Goal: Task Accomplishment & Management: Use online tool/utility

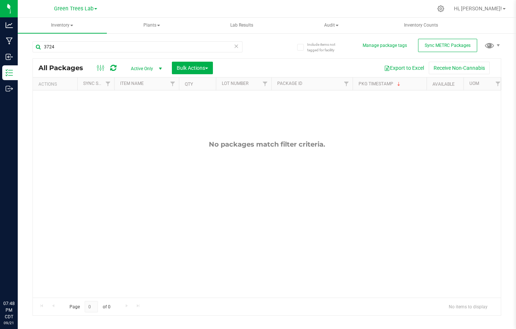
click at [67, 52] on input "3724" at bounding box center [138, 46] width 210 height 11
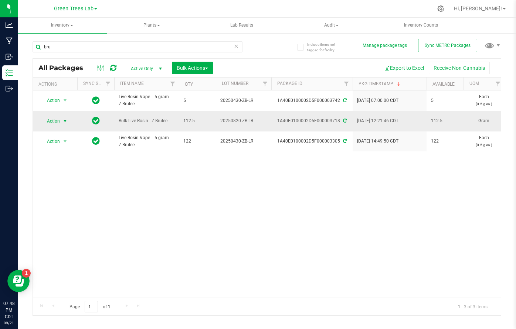
type input "bru"
click at [66, 119] on span "select" at bounding box center [65, 121] width 6 height 6
click at [65, 145] on li "Create package" at bounding box center [64, 142] width 47 height 11
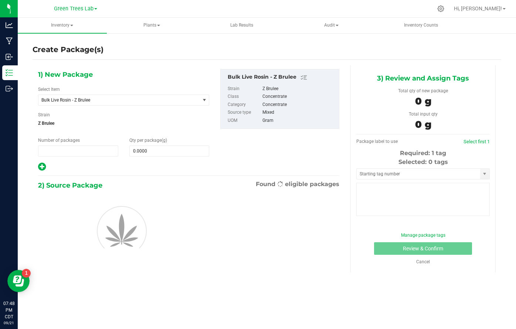
type input "1"
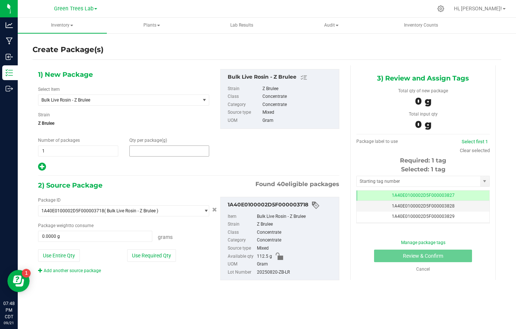
click at [143, 152] on span at bounding box center [169, 151] width 80 height 11
type input "0.0000"
click at [143, 100] on span "Bulk Live Rosin - Z Brulee" at bounding box center [115, 100] width 149 height 5
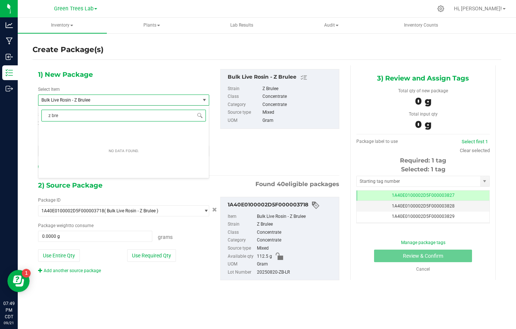
type input "z br"
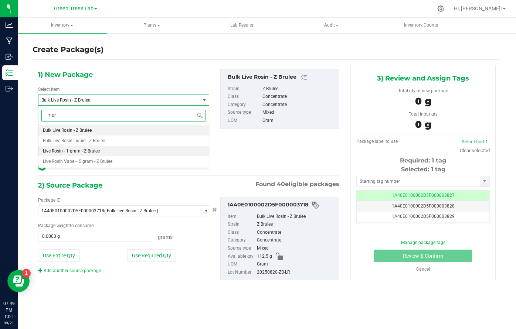
click at [125, 149] on li "Live Rosin - 1 gram - Z Brulee" at bounding box center [123, 151] width 170 height 10
type input "0"
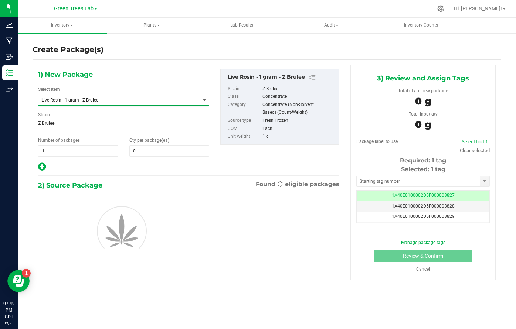
scroll to position [4616, 0]
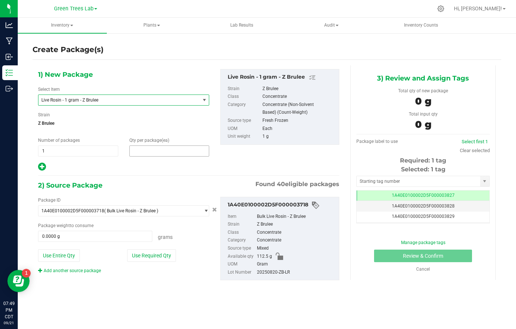
click at [143, 151] on span at bounding box center [169, 151] width 80 height 11
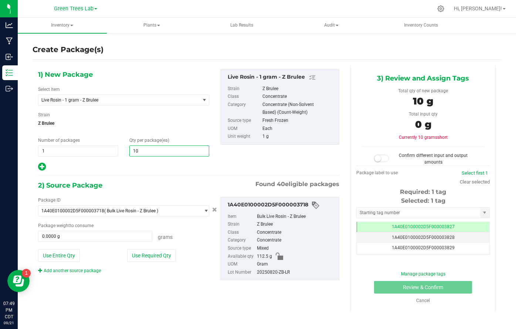
type input "108"
click at [150, 255] on button "Use Required Qty" at bounding box center [151, 256] width 49 height 13
type input "108.0000 g"
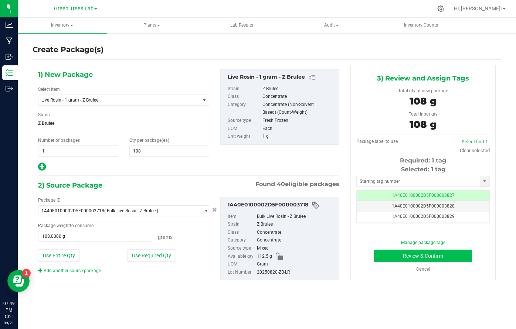
click at [456, 254] on button "Review & Confirm" at bounding box center [423, 256] width 98 height 13
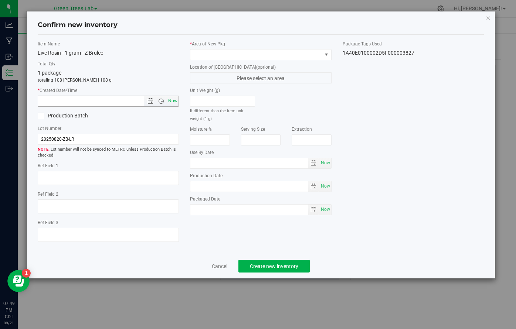
click at [173, 99] on span "Now" at bounding box center [173, 101] width 13 height 11
type input "[DATE] 7:49 PM"
click at [211, 48] on div "* Area of [GEOGRAPHIC_DATA]" at bounding box center [261, 51] width 142 height 20
click at [209, 54] on span at bounding box center [256, 55] width 132 height 10
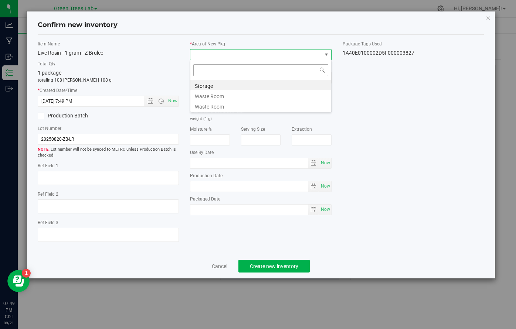
scroll to position [11, 141]
click at [205, 84] on li "Storage" at bounding box center [260, 85] width 141 height 10
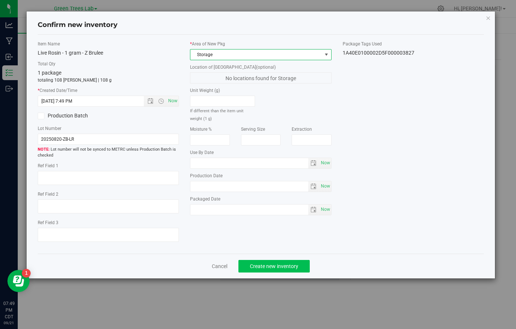
click at [271, 268] on span "Create new inventory" at bounding box center [274, 267] width 48 height 6
